Goal: Information Seeking & Learning: Get advice/opinions

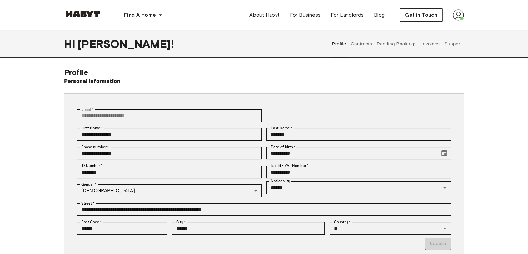
click at [453, 43] on button "Support" at bounding box center [453, 44] width 19 height 28
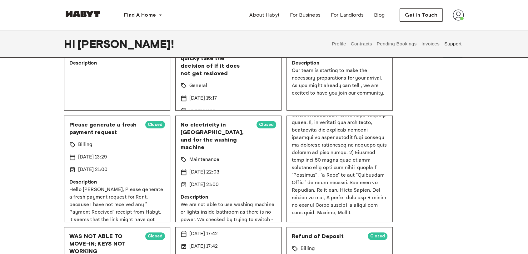
scroll to position [847, 0]
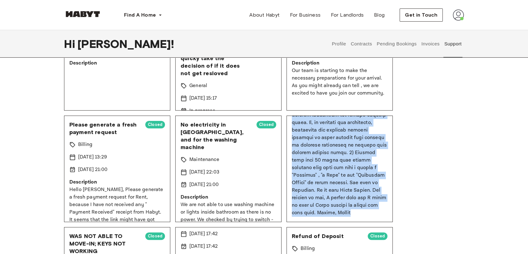
drag, startPoint x: 339, startPoint y: 143, endPoint x: 390, endPoint y: 220, distance: 92.6
click at [390, 220] on div "Apartment mate is creating troubles in spite of full cooperation, accommodating…" at bounding box center [340, 168] width 106 height 106
click at [458, 15] on img at bounding box center [458, 14] width 11 height 11
click at [441, 30] on span "Profile" at bounding box center [440, 30] width 16 height 8
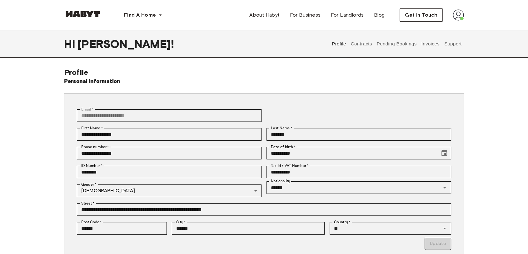
click at [359, 43] on button "Contracts" at bounding box center [361, 44] width 23 height 28
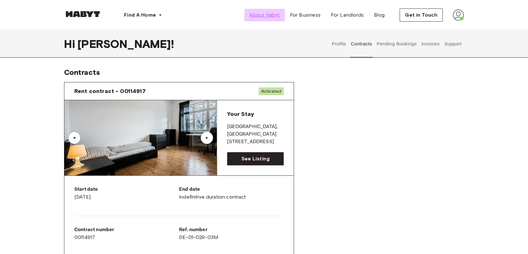
click at [271, 18] on span "About Habyt" at bounding box center [265, 15] width 30 height 8
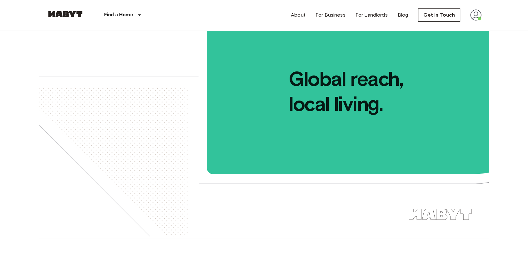
click at [366, 17] on link "For Landlords" at bounding box center [372, 15] width 32 height 8
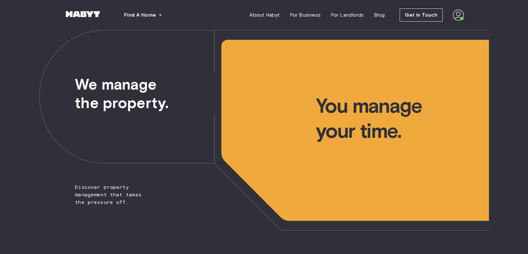
click at [459, 15] on img at bounding box center [458, 14] width 11 height 11
click at [444, 31] on span "Profile" at bounding box center [440, 30] width 16 height 8
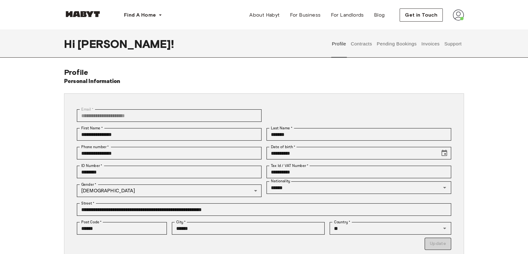
click at [453, 46] on button "Support" at bounding box center [453, 44] width 19 height 28
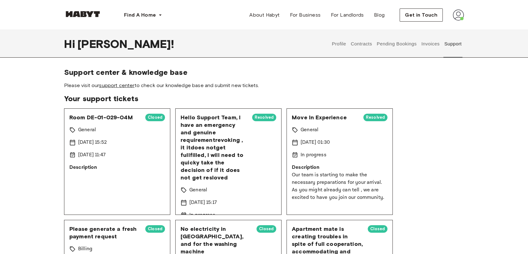
click at [125, 86] on link "support center" at bounding box center [116, 85] width 35 height 6
